Goal: Check status

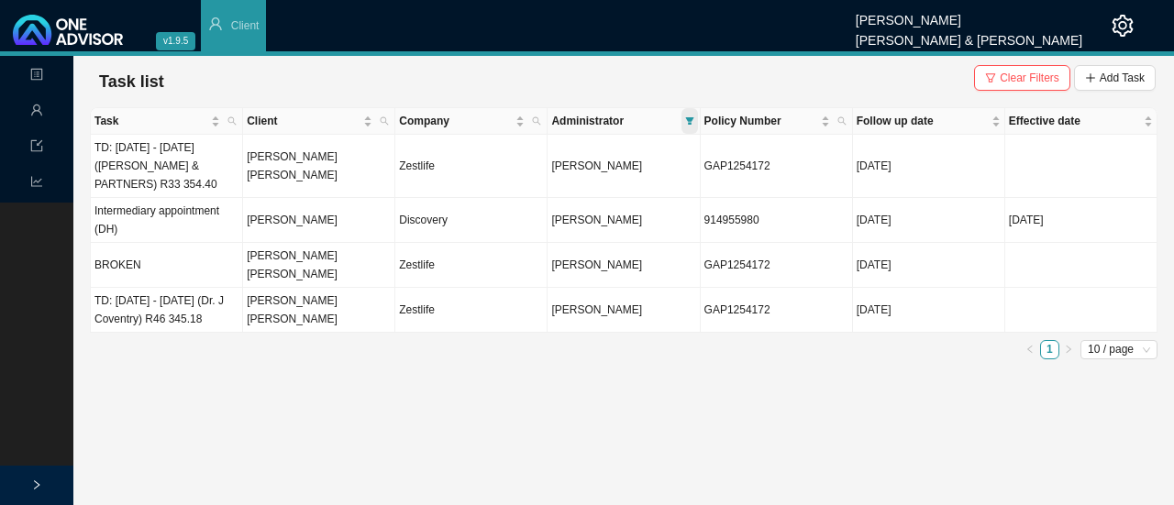
click at [689, 116] on icon "filter" at bounding box center [689, 120] width 9 height 9
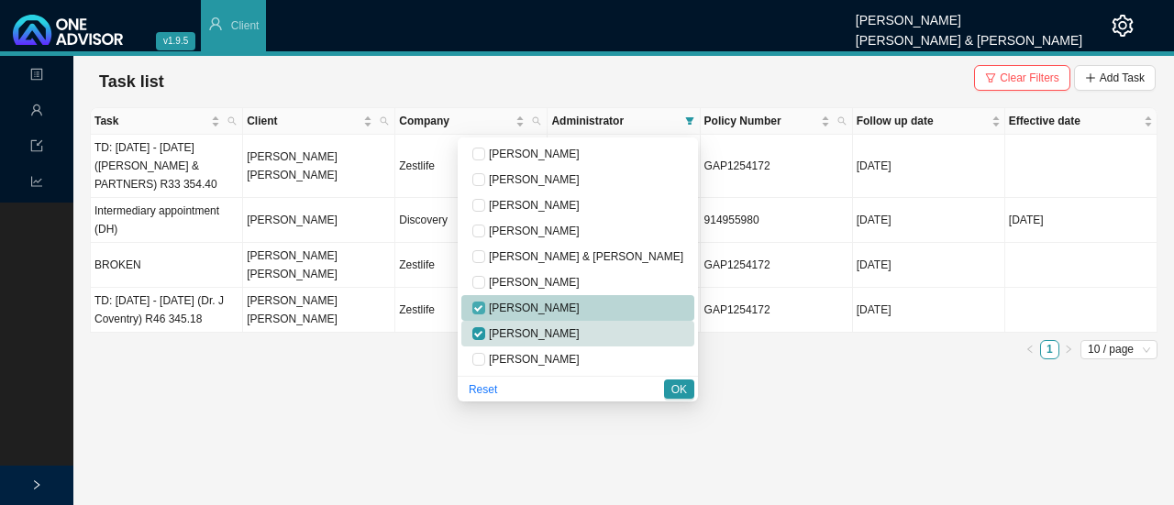
click at [485, 309] on input "checkbox" at bounding box center [478, 308] width 13 height 13
checkbox input "false"
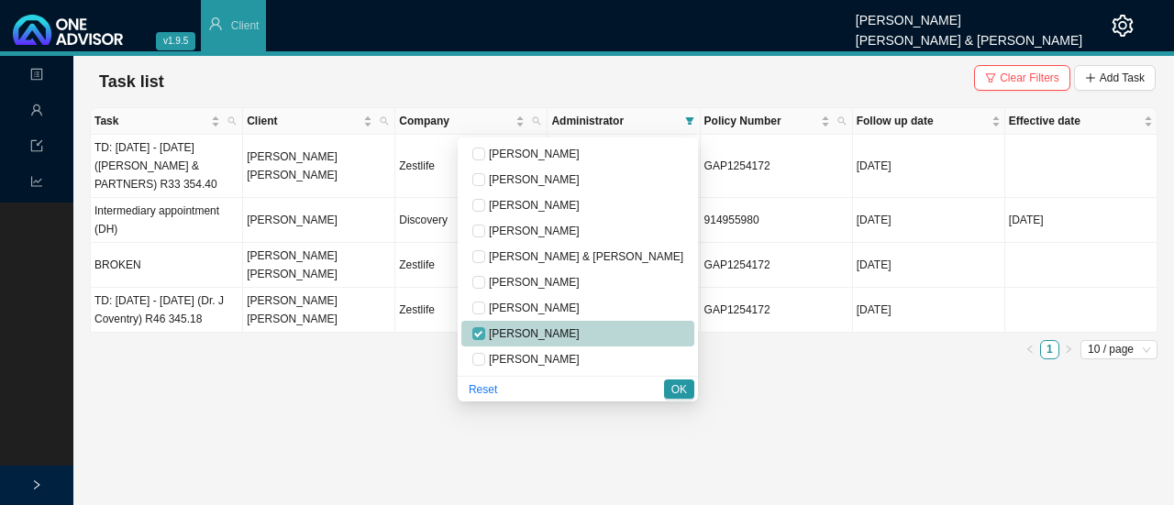
click at [485, 333] on input "checkbox" at bounding box center [478, 333] width 13 height 13
checkbox input "false"
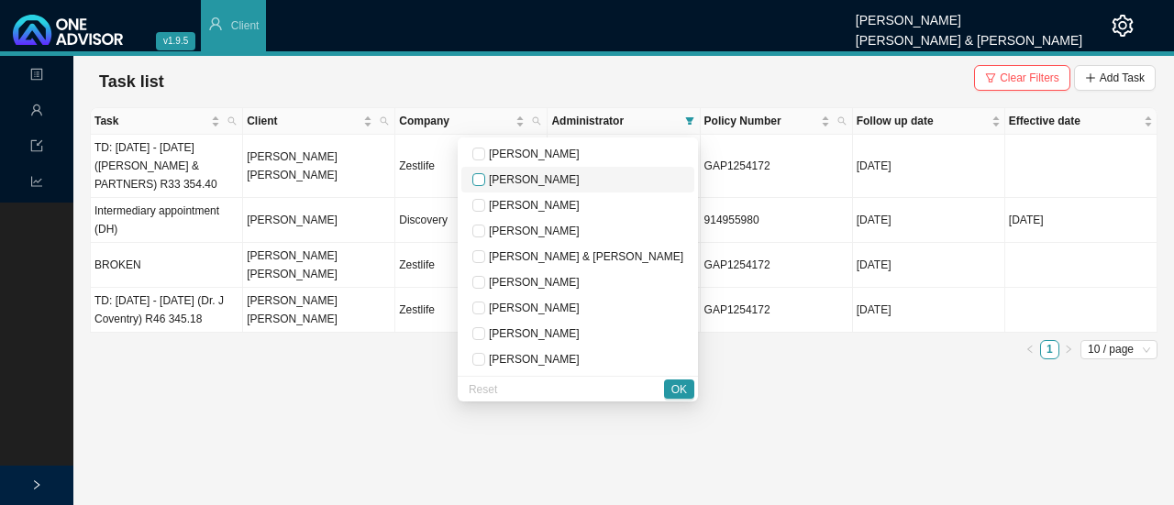
click at [485, 177] on input "checkbox" at bounding box center [478, 179] width 13 height 13
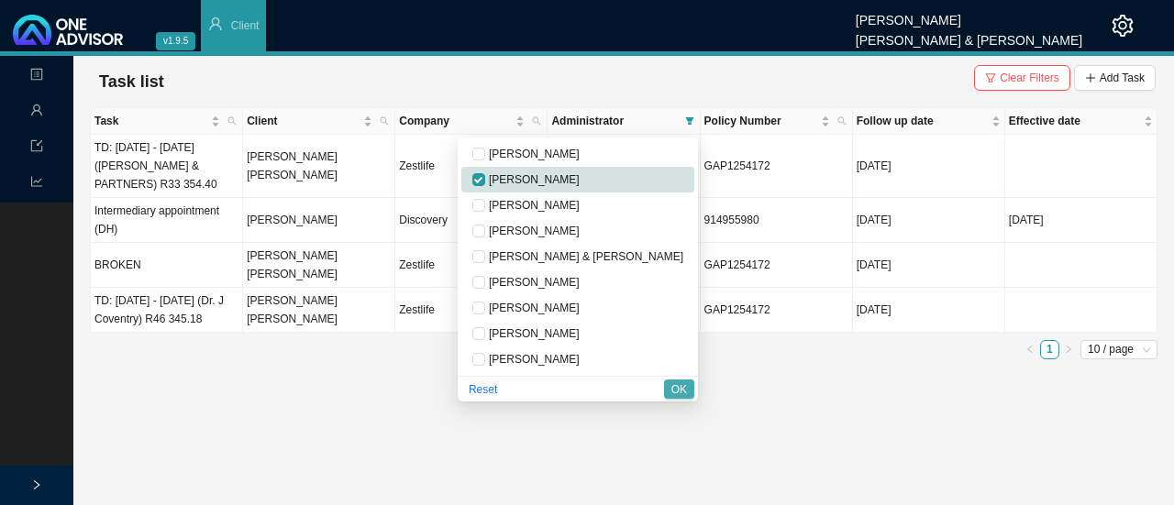
click at [678, 387] on span "OK" at bounding box center [679, 389] width 16 height 18
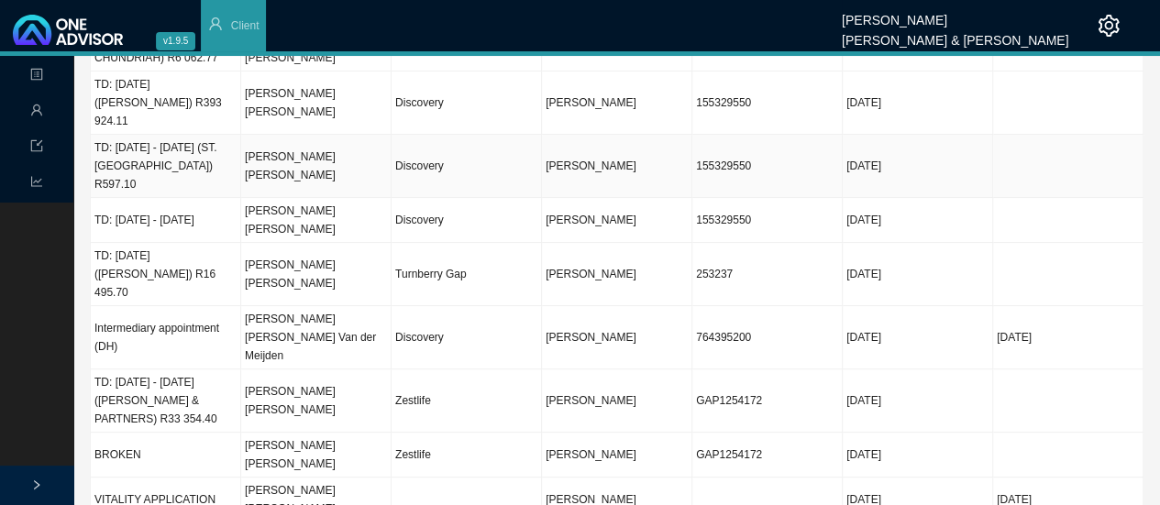
scroll to position [17, 0]
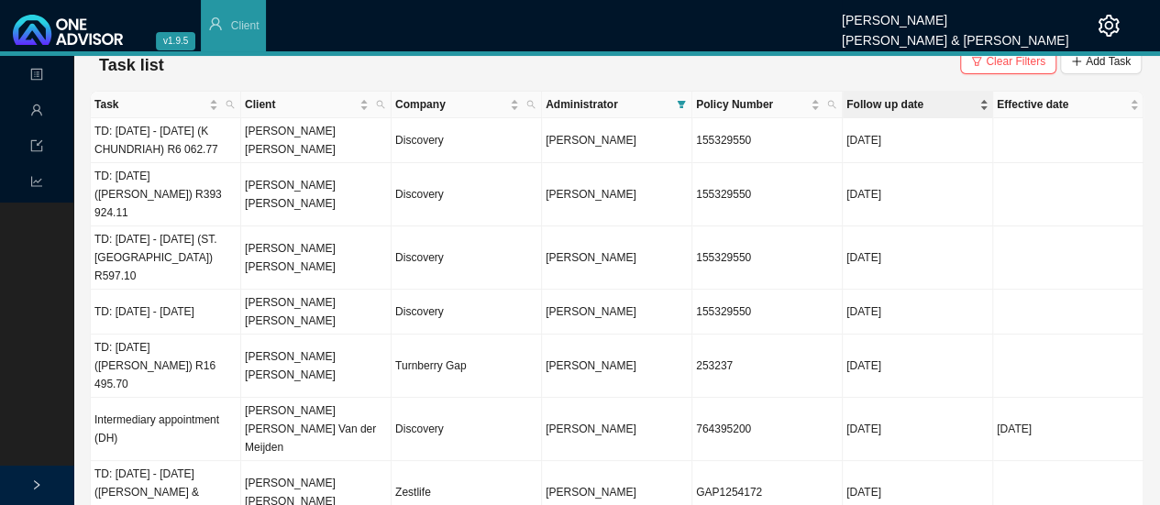
click at [883, 102] on span "Follow up date" at bounding box center [910, 104] width 129 height 18
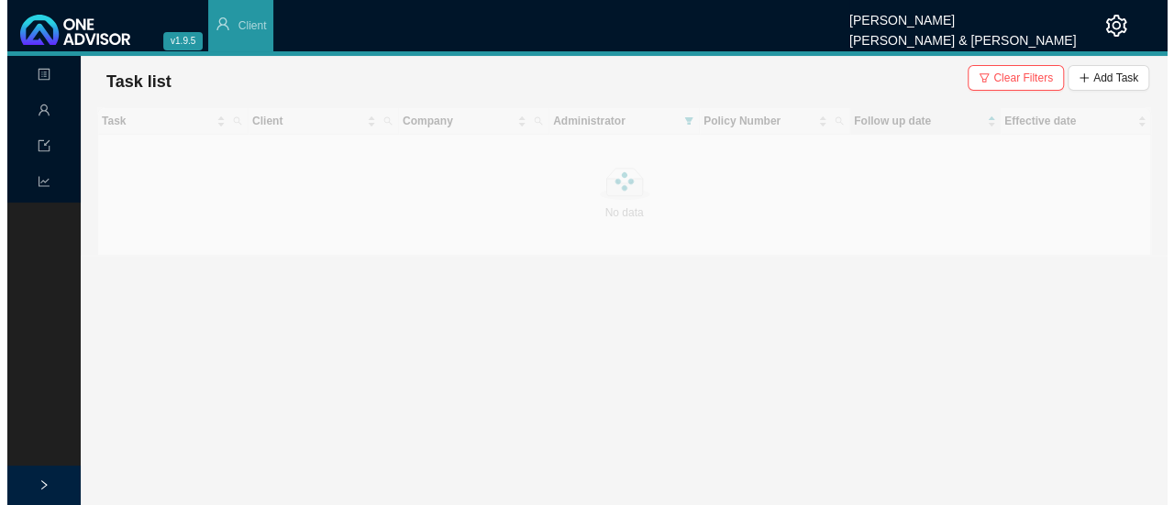
scroll to position [0, 0]
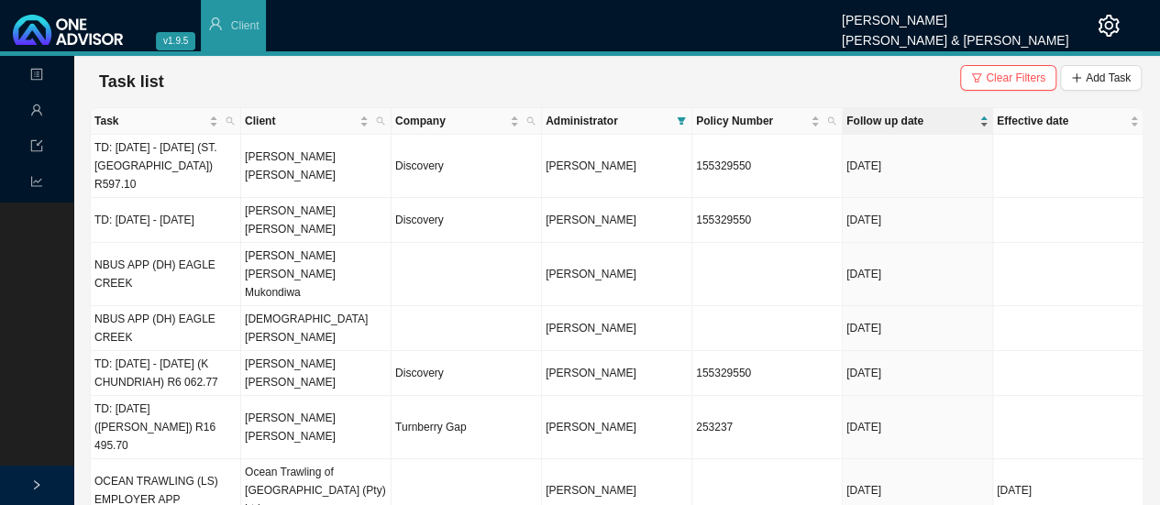
click at [863, 115] on span "Follow up date" at bounding box center [910, 121] width 129 height 18
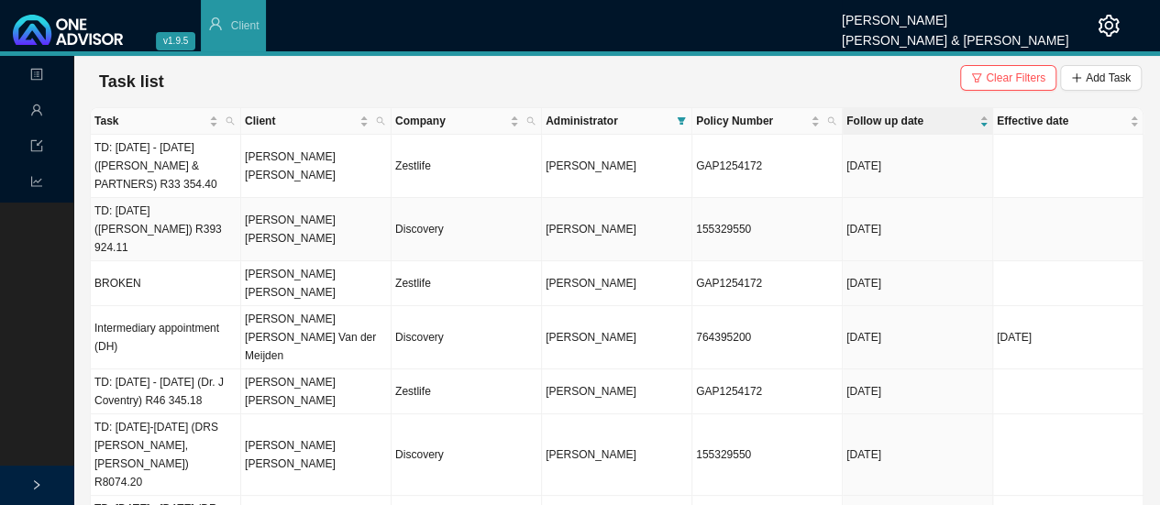
click at [194, 232] on td "TD: [DATE] ([PERSON_NAME]) R393 924.11" at bounding box center [166, 229] width 150 height 63
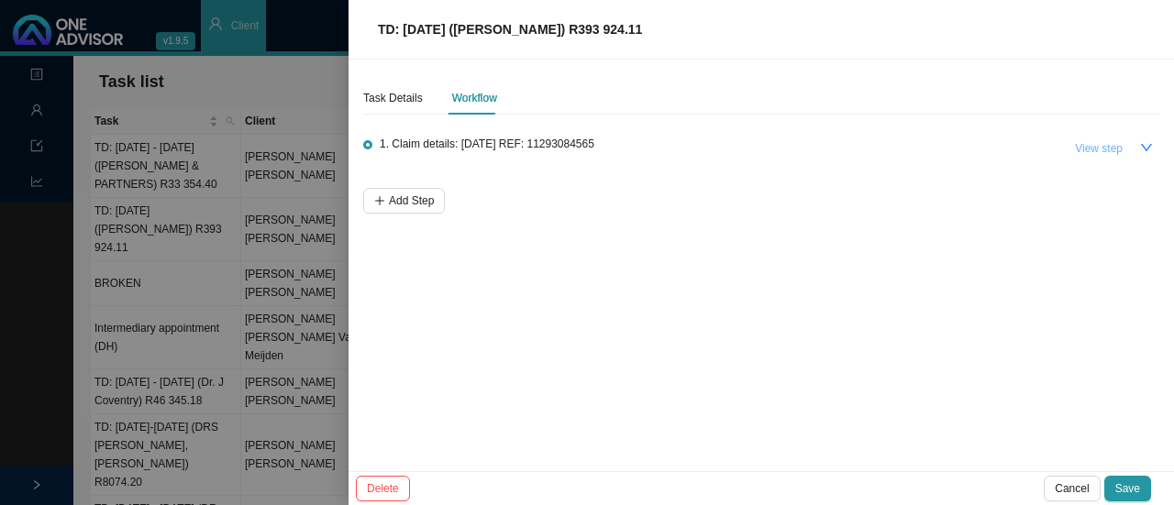
click at [1094, 153] on span "View step" at bounding box center [1099, 148] width 48 height 18
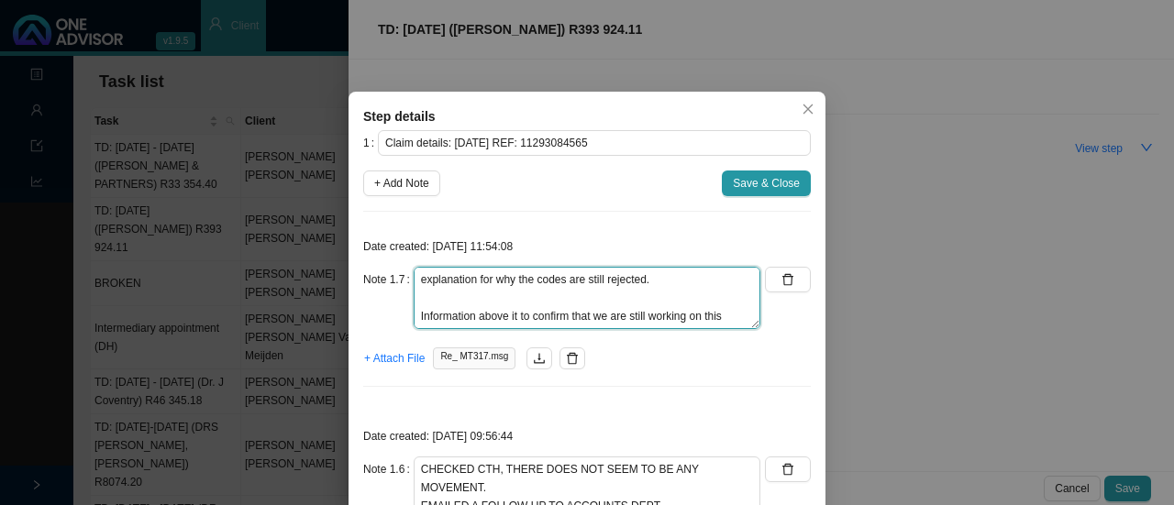
scroll to position [220, 0]
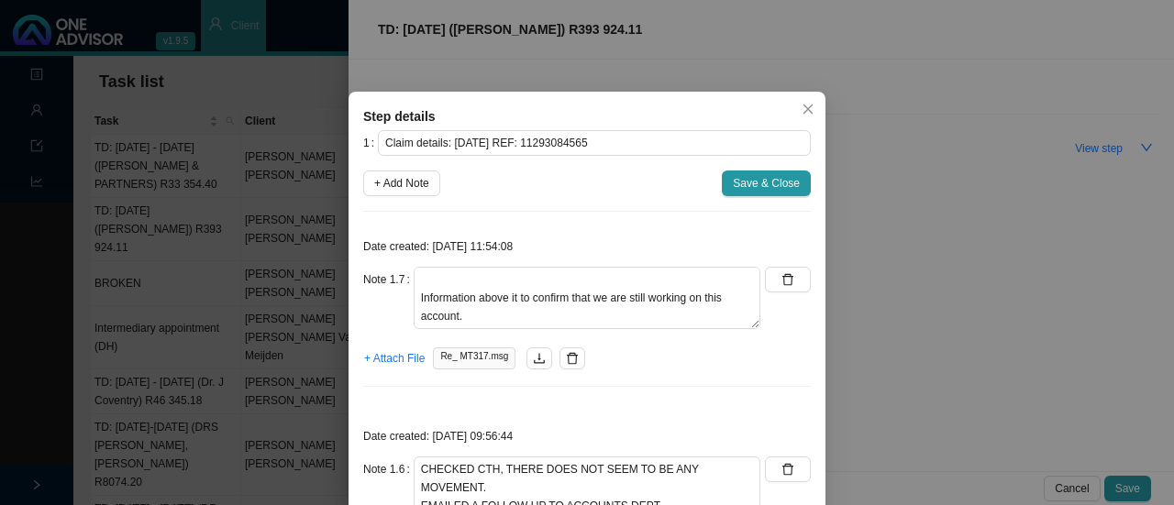
click at [468, 360] on span "Re_ MT317.msg" at bounding box center [474, 358] width 83 height 22
click at [451, 351] on span "Re_ MT317.msg" at bounding box center [474, 358] width 83 height 22
click at [535, 353] on button "button" at bounding box center [539, 358] width 26 height 22
click at [533, 353] on icon "download" at bounding box center [539, 358] width 13 height 13
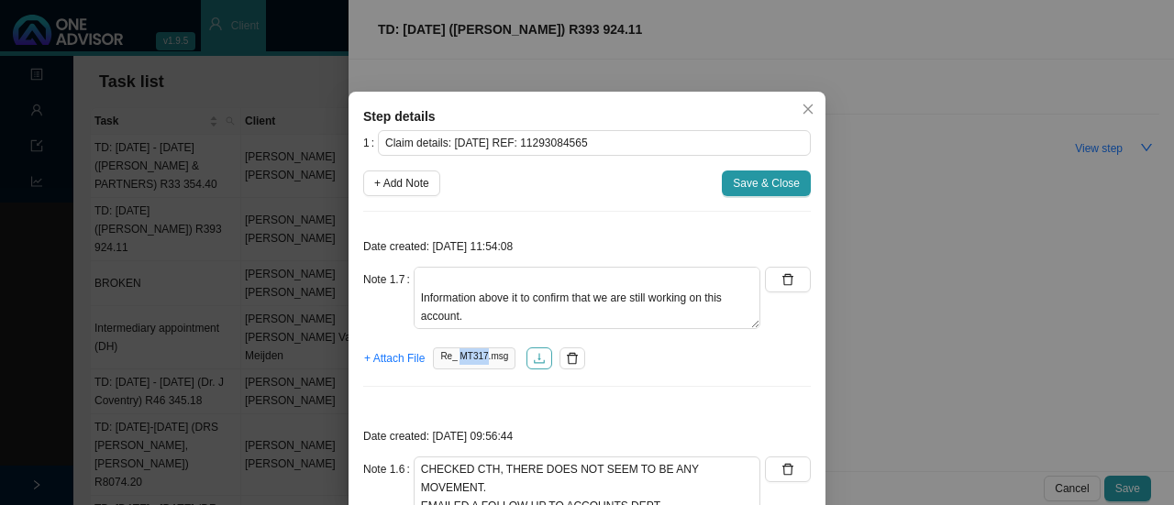
click at [534, 355] on icon "download" at bounding box center [539, 358] width 11 height 10
click at [533, 355] on icon "download" at bounding box center [539, 358] width 13 height 13
click at [477, 351] on span "Re_ MT317.msg" at bounding box center [474, 358] width 83 height 22
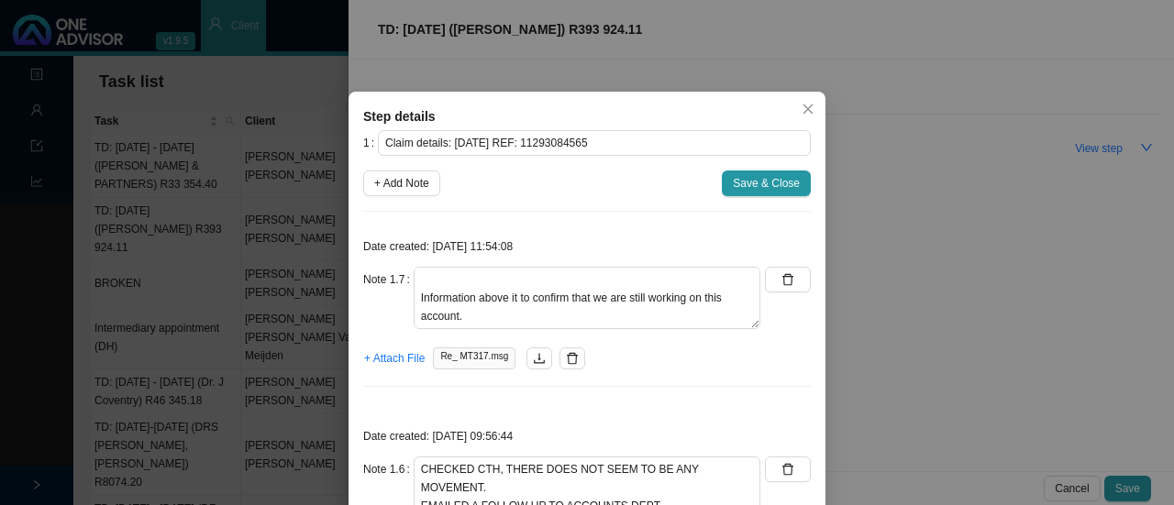
click at [689, 350] on div "+ Attach File Re_ MT317.msg" at bounding box center [586, 359] width 447 height 26
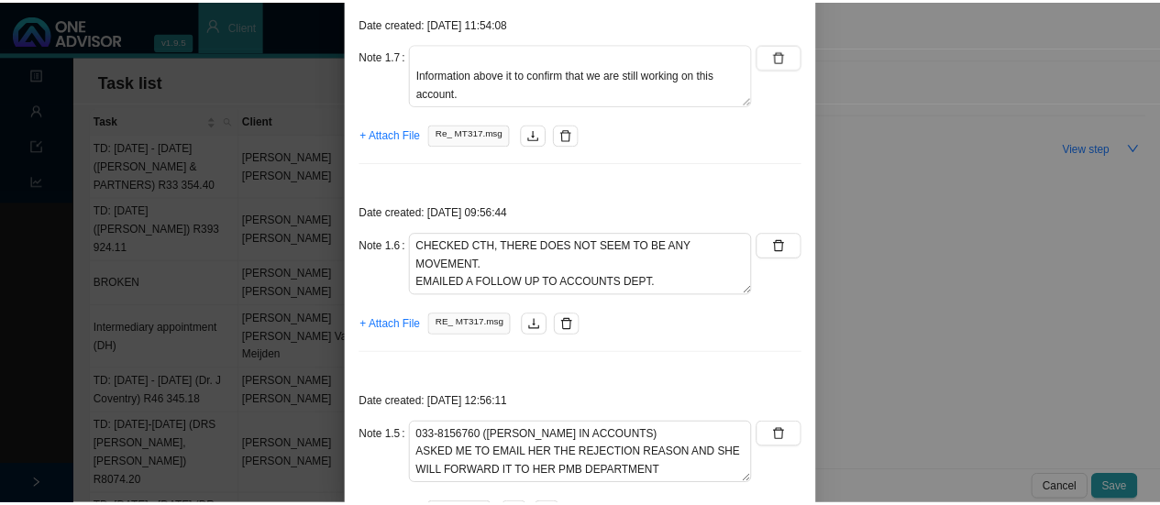
scroll to position [0, 0]
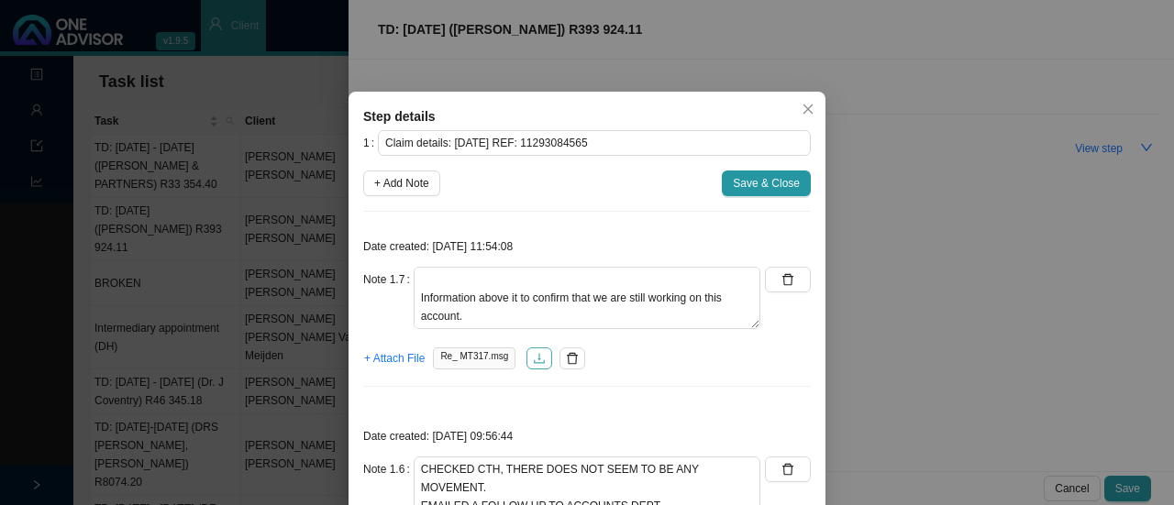
click at [533, 360] on icon "download" at bounding box center [539, 358] width 13 height 13
click at [533, 359] on icon "download" at bounding box center [539, 358] width 13 height 13
click at [807, 103] on icon "close" at bounding box center [807, 109] width 13 height 13
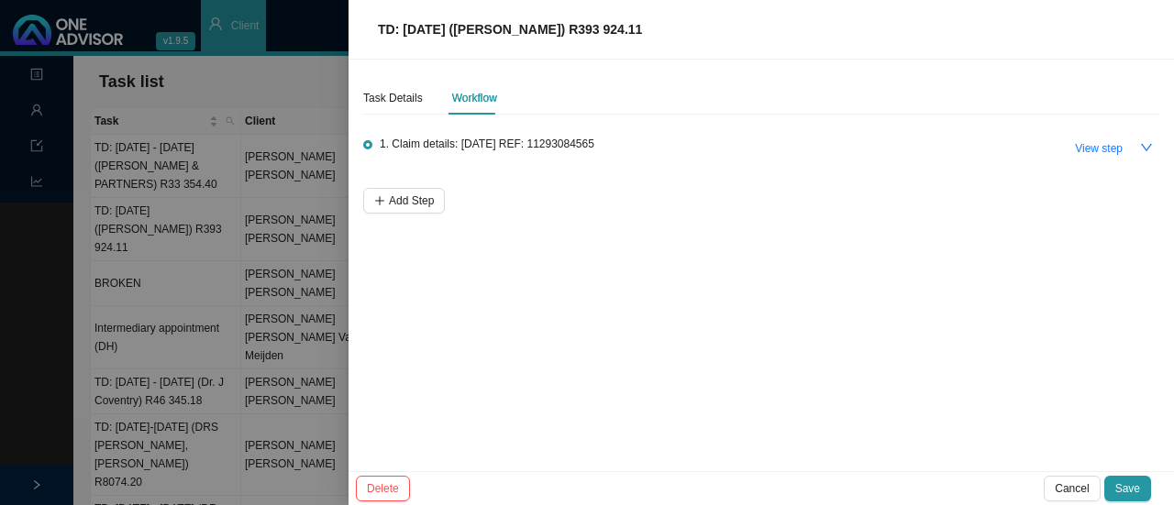
click at [219, 80] on div at bounding box center [587, 252] width 1174 height 505
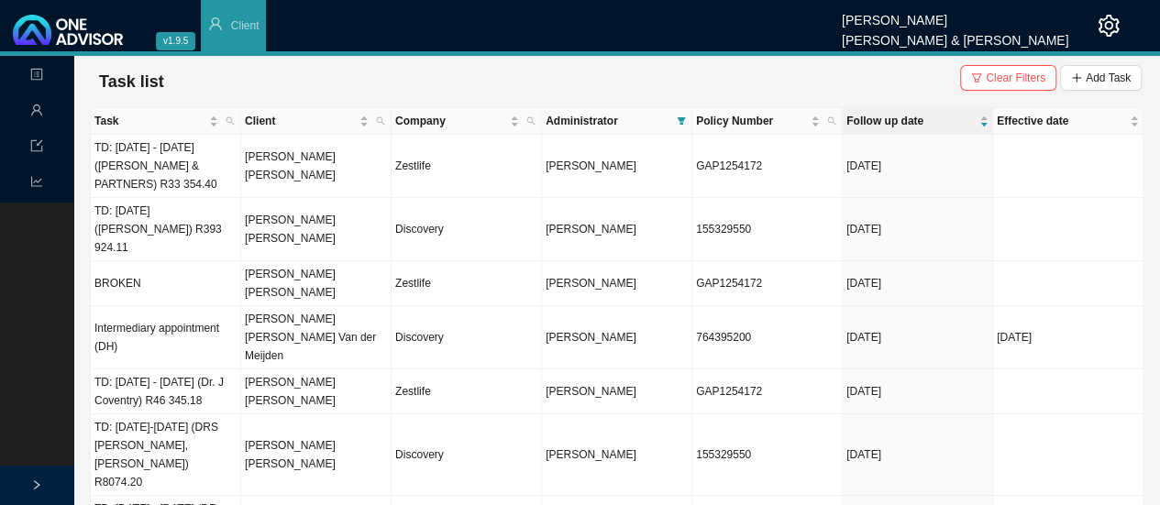
click at [596, 124] on span "Administrator" at bounding box center [608, 121] width 124 height 18
click at [682, 115] on span at bounding box center [681, 121] width 17 height 26
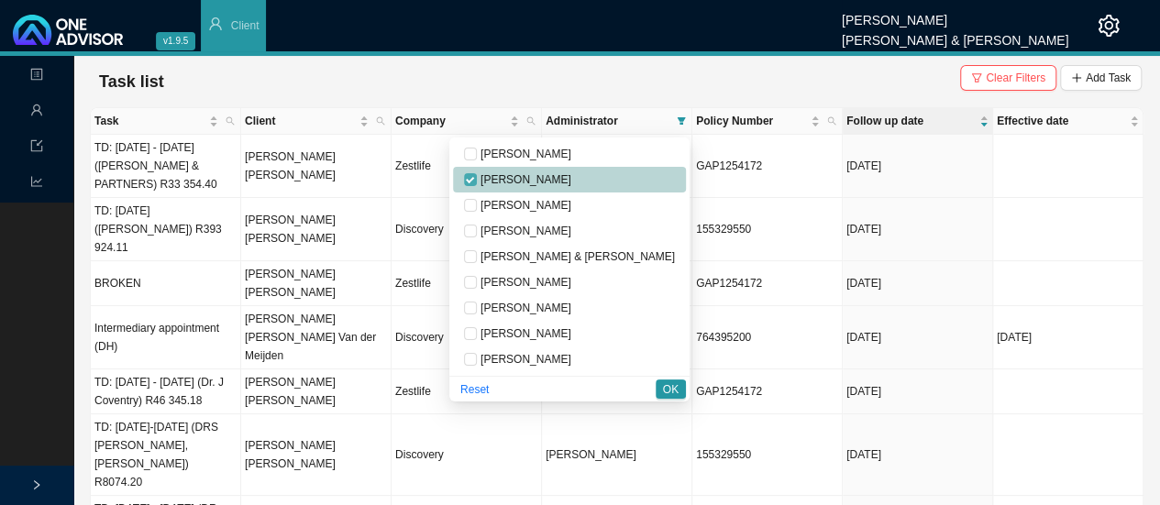
click at [477, 172] on label at bounding box center [470, 180] width 13 height 18
click at [477, 173] on input "checkbox" at bounding box center [470, 179] width 13 height 13
checkbox input "true"
click at [477, 333] on input "checkbox" at bounding box center [470, 333] width 13 height 13
checkbox input "true"
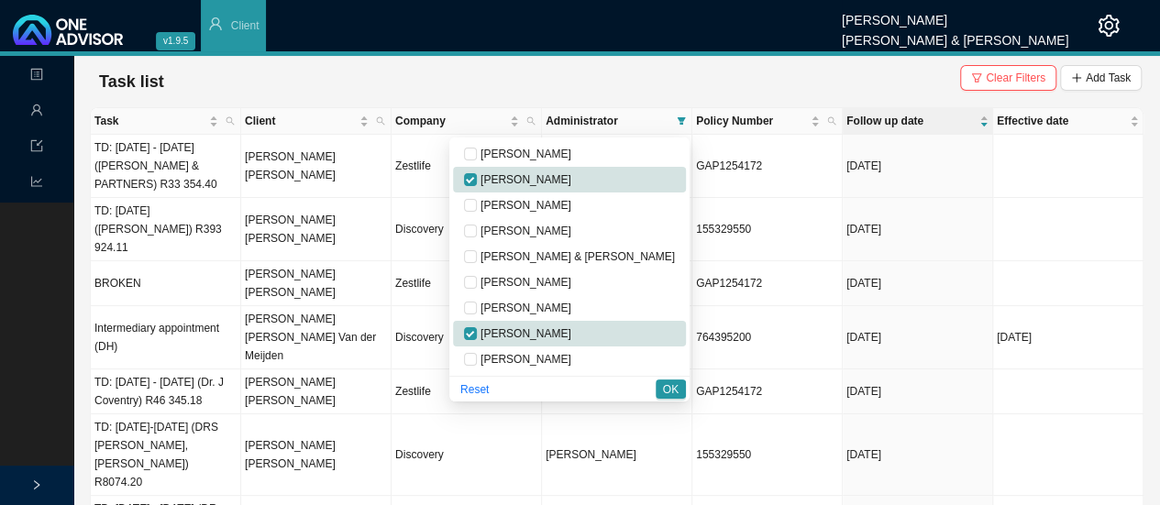
click at [669, 391] on span "OK" at bounding box center [671, 389] width 16 height 18
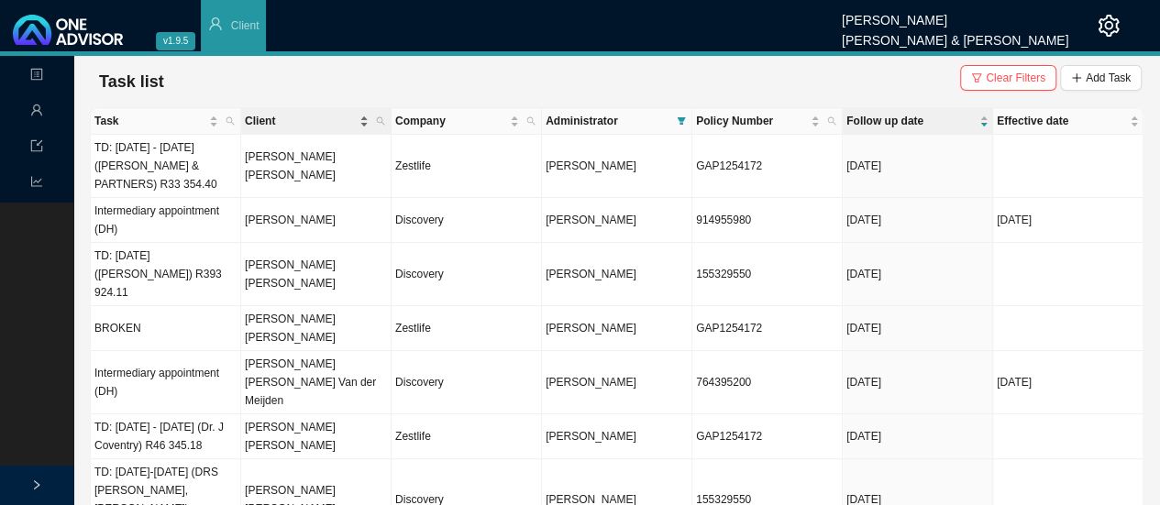
click at [277, 127] on span "Client" at bounding box center [300, 121] width 111 height 18
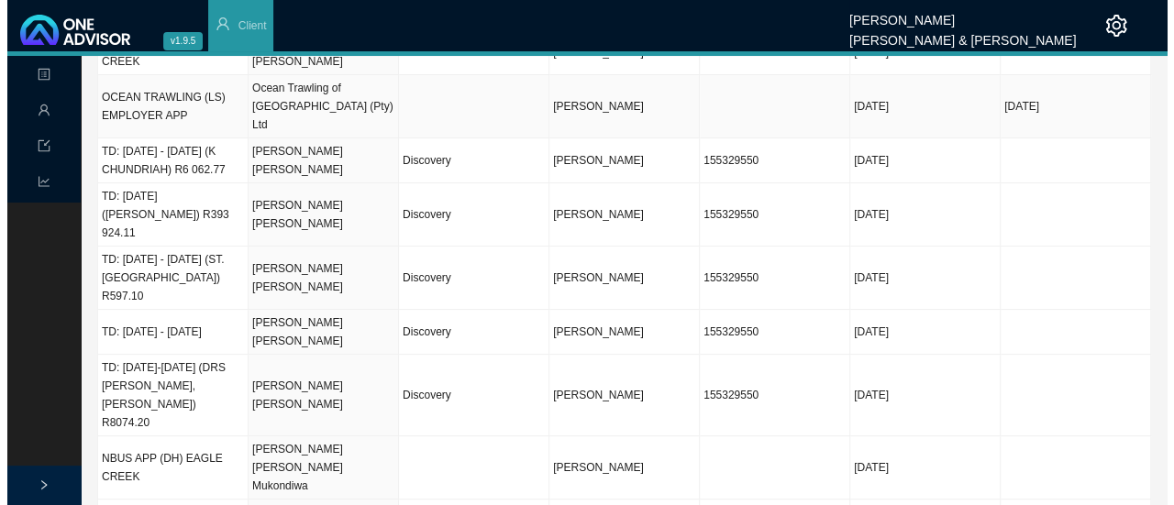
scroll to position [108, 0]
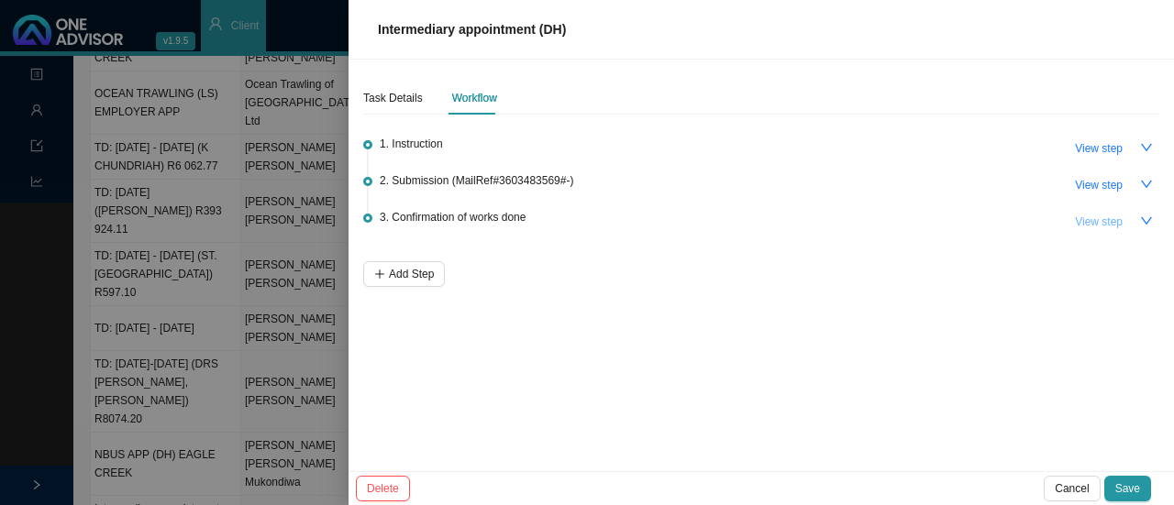
click at [1114, 226] on span "View step" at bounding box center [1099, 222] width 48 height 18
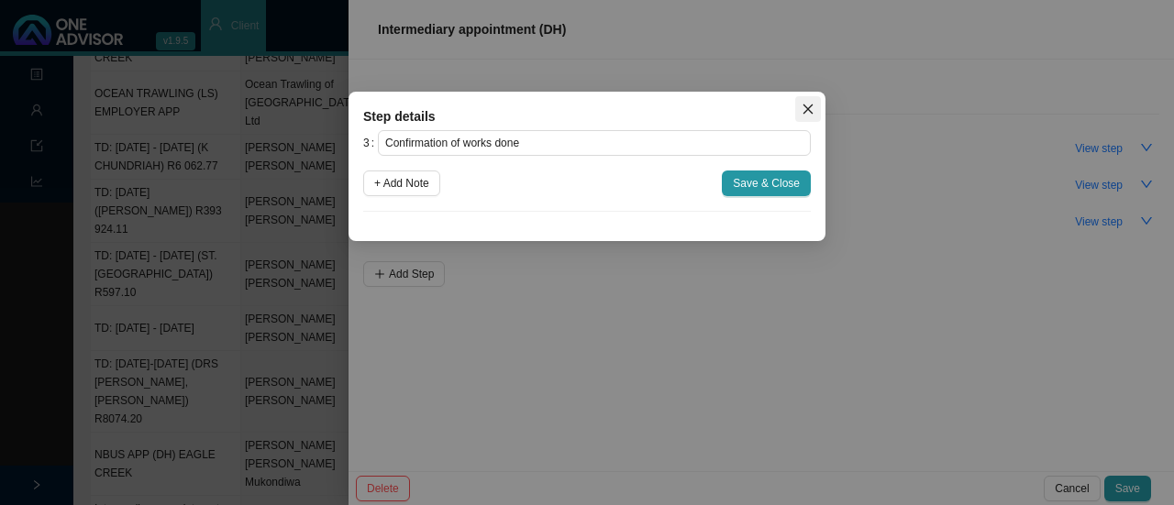
click at [810, 102] on button "Close" at bounding box center [808, 109] width 26 height 26
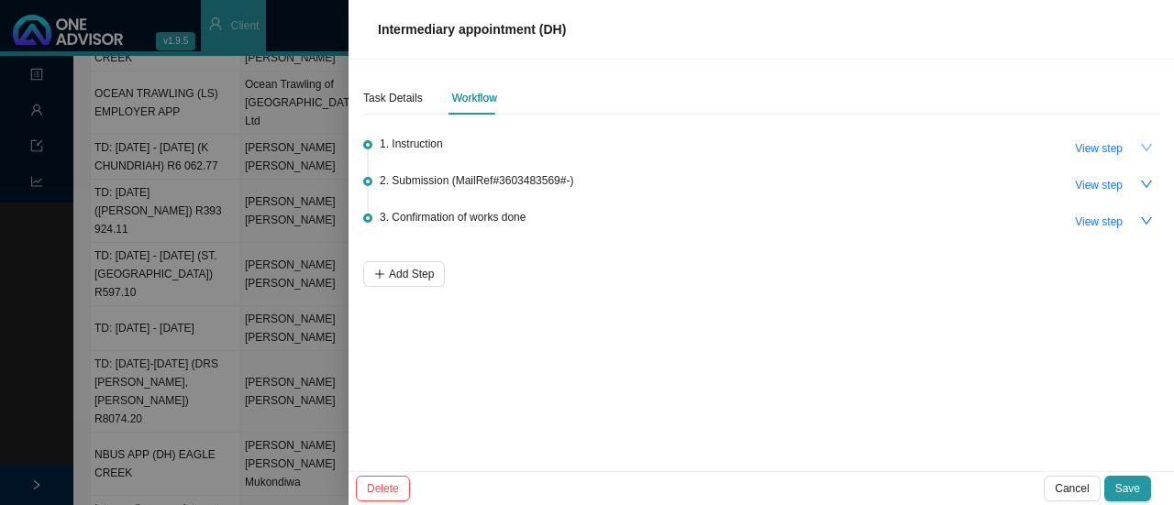
click at [1147, 142] on icon "down" at bounding box center [1146, 147] width 13 height 13
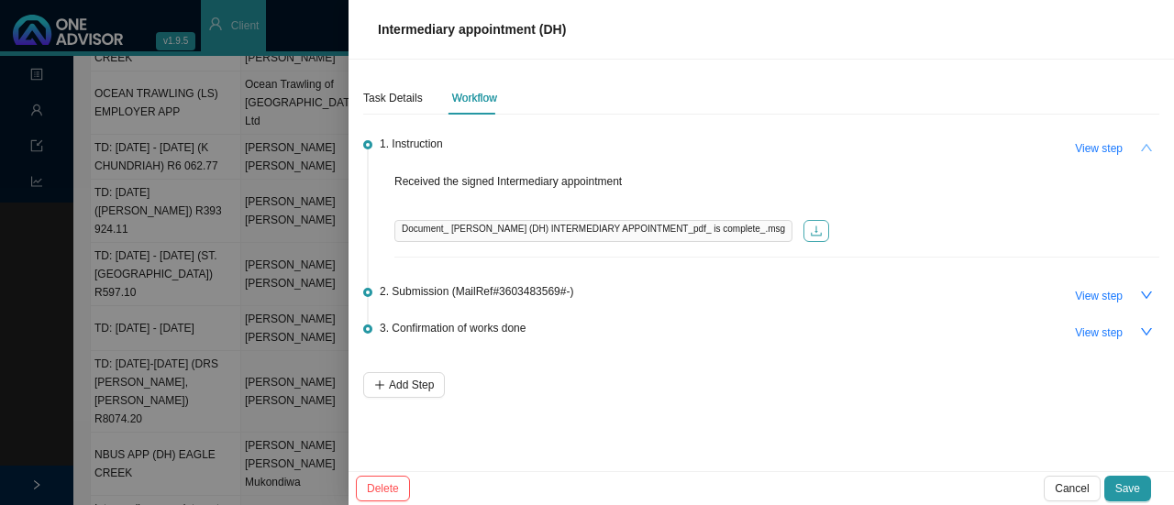
click at [803, 229] on button "button" at bounding box center [816, 231] width 26 height 22
click at [597, 230] on span "Document_ [PERSON_NAME] (DH) INTERMEDIARY APPOINTMENT_pdf_ is complete_.msg" at bounding box center [593, 231] width 398 height 22
click at [651, 284] on div "2. Submission (MailRef#3603483569#-) View step" at bounding box center [769, 295] width 779 height 28
click at [810, 232] on icon "download" at bounding box center [816, 231] width 13 height 13
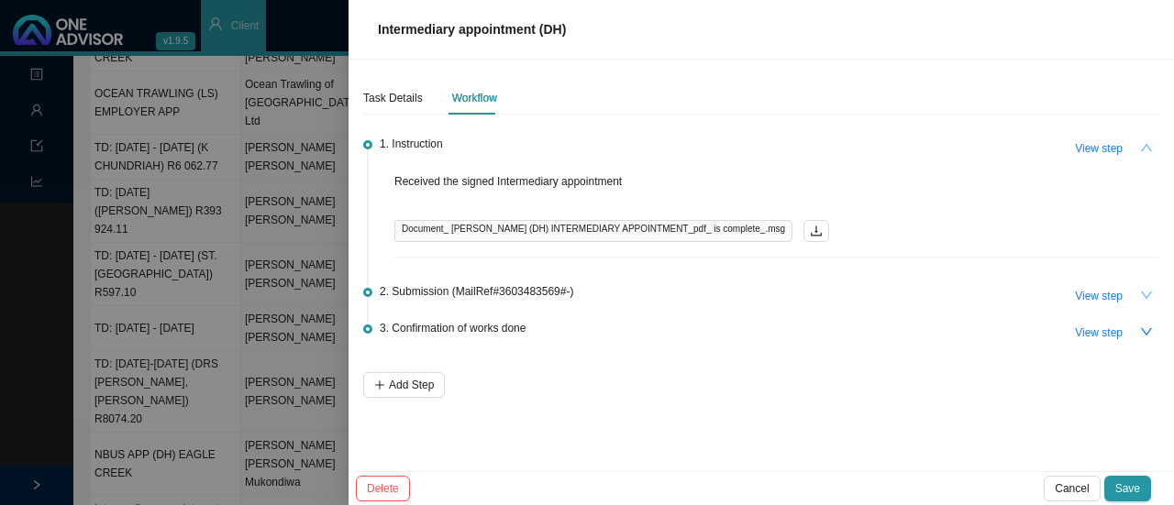
click at [1134, 283] on button "button" at bounding box center [1146, 295] width 26 height 26
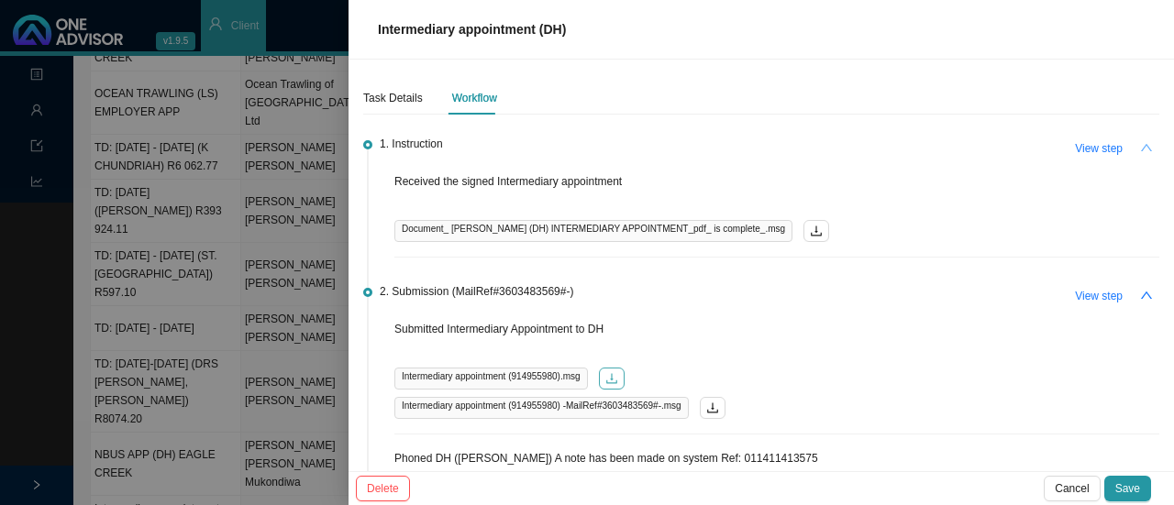
click at [607, 377] on icon "download" at bounding box center [611, 378] width 13 height 13
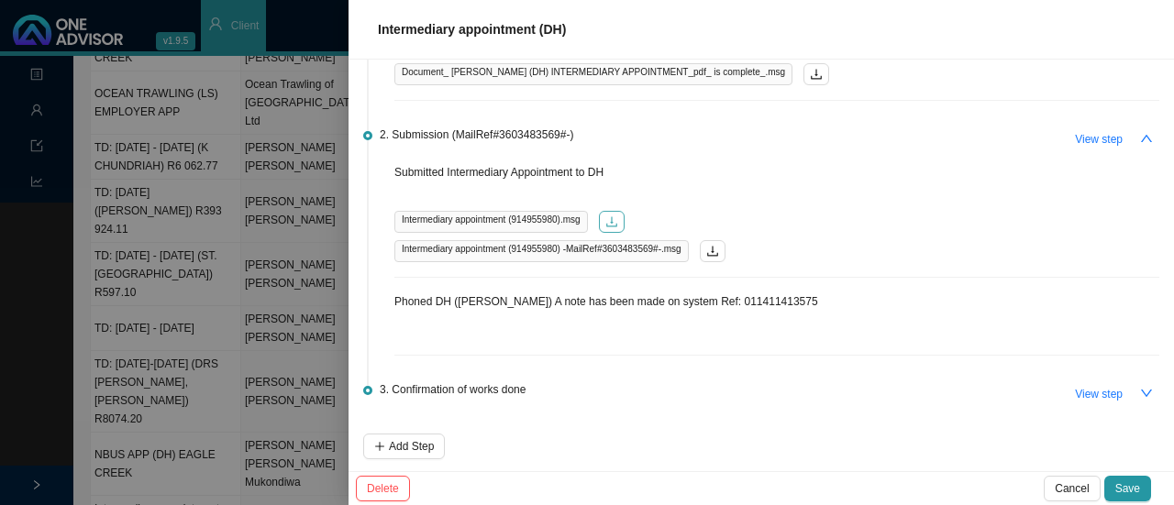
click at [606, 219] on icon "download" at bounding box center [611, 221] width 13 height 13
click at [611, 217] on icon "download" at bounding box center [611, 221] width 13 height 13
click at [540, 217] on span "Intermediary appointment (914955980).msg" at bounding box center [490, 222] width 193 height 22
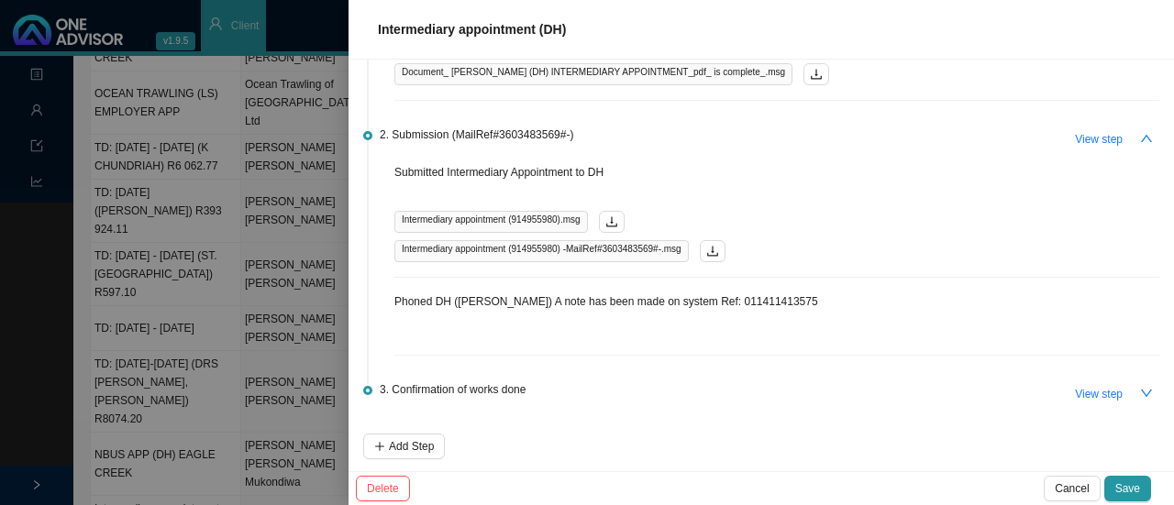
click at [653, 217] on div "Intermediary appointment (914955980).msg" at bounding box center [776, 222] width 765 height 22
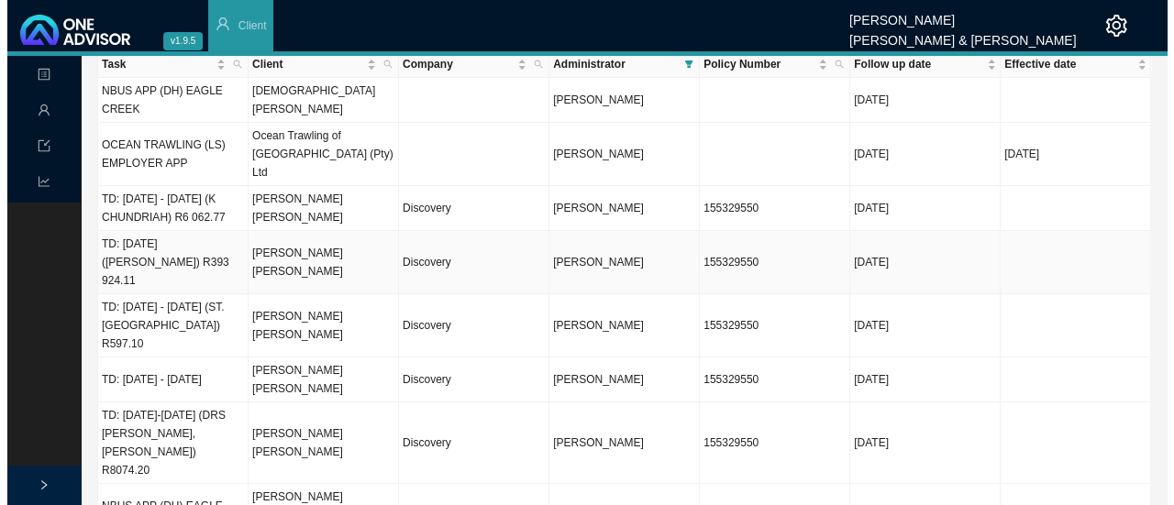
scroll to position [108, 0]
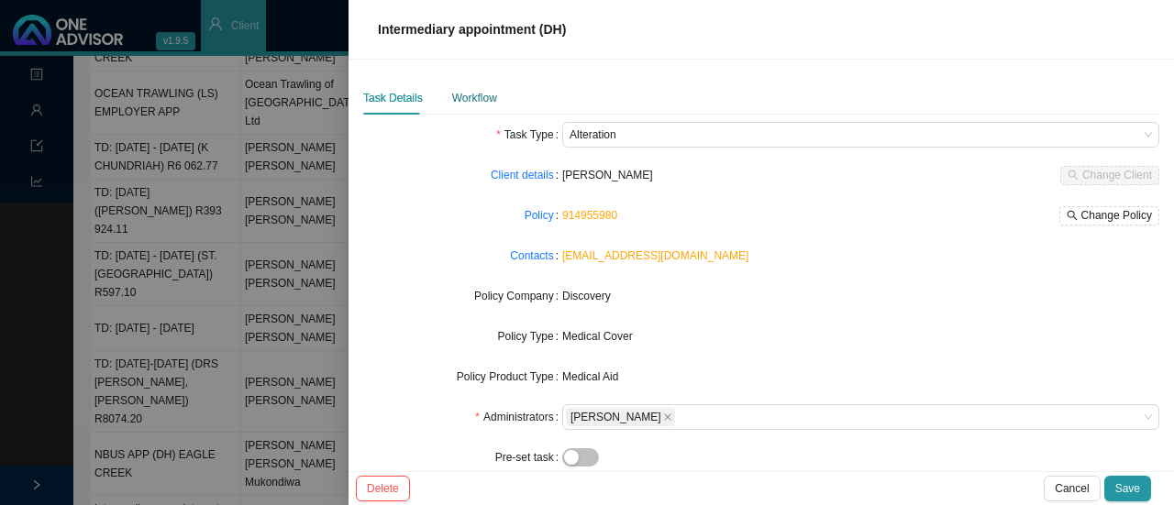
click at [469, 96] on div "Workflow" at bounding box center [474, 98] width 45 height 18
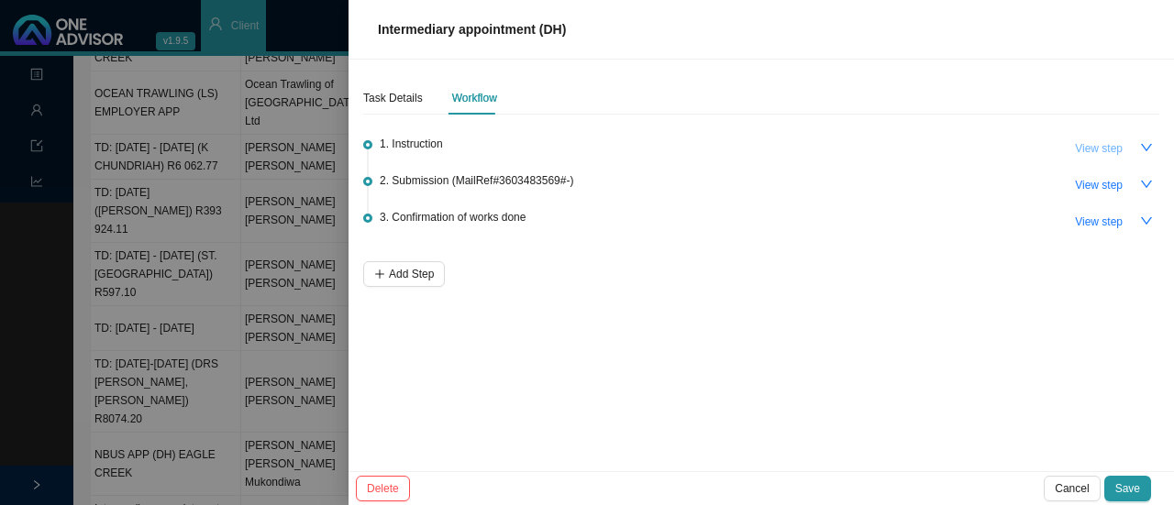
click at [1099, 153] on span "View step" at bounding box center [1099, 148] width 48 height 18
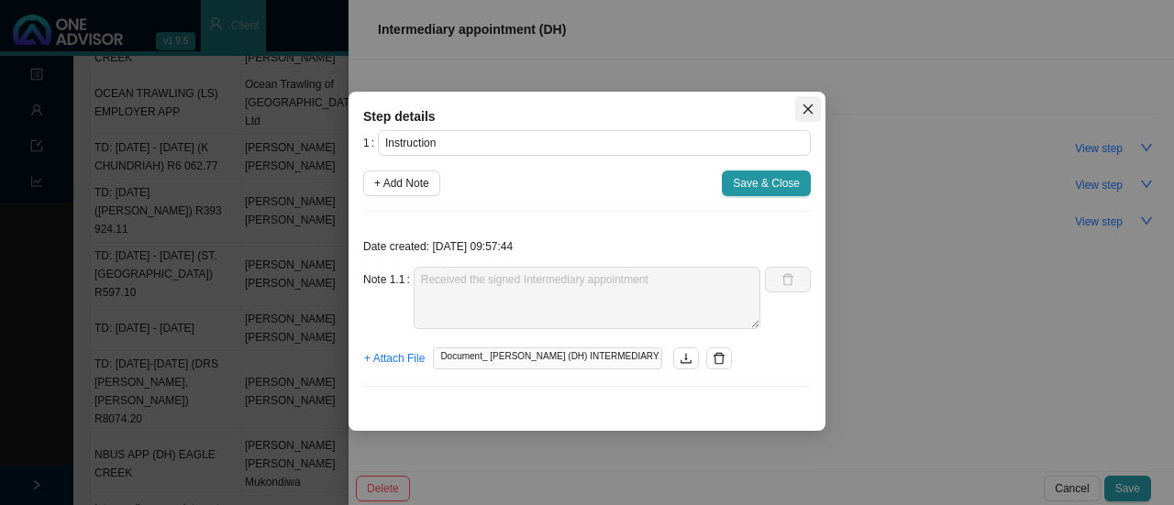
click at [809, 114] on icon "close" at bounding box center [807, 109] width 13 height 13
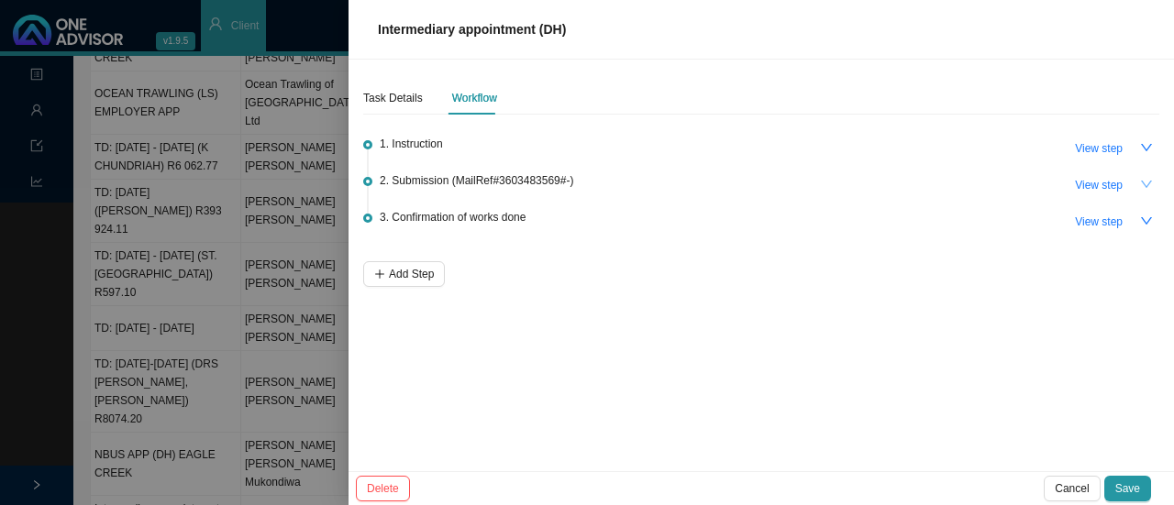
click at [1143, 183] on icon "down" at bounding box center [1146, 184] width 11 height 7
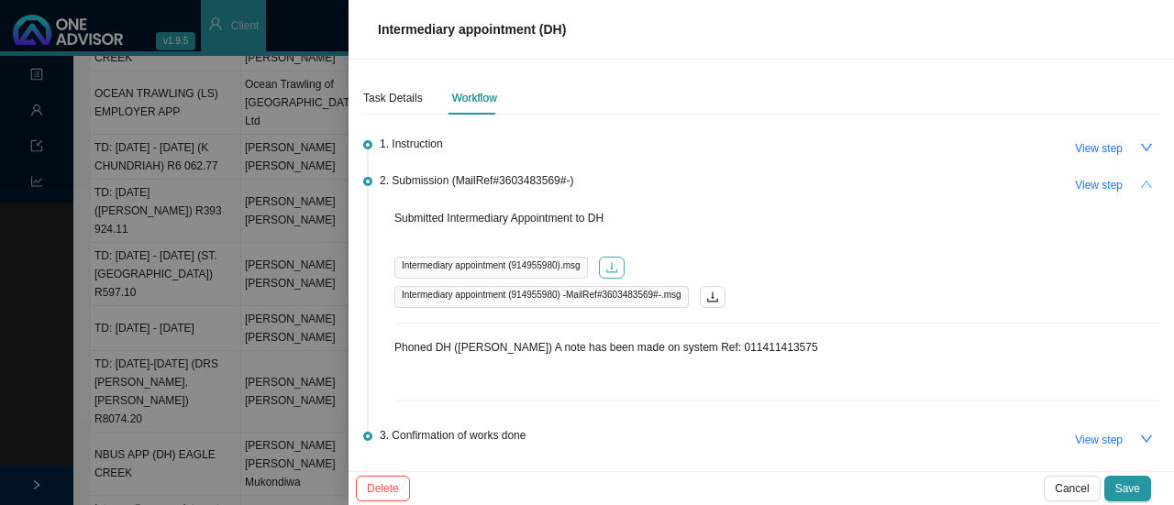
click at [613, 261] on icon "download" at bounding box center [611, 267] width 13 height 13
